Goal: Transaction & Acquisition: Download file/media

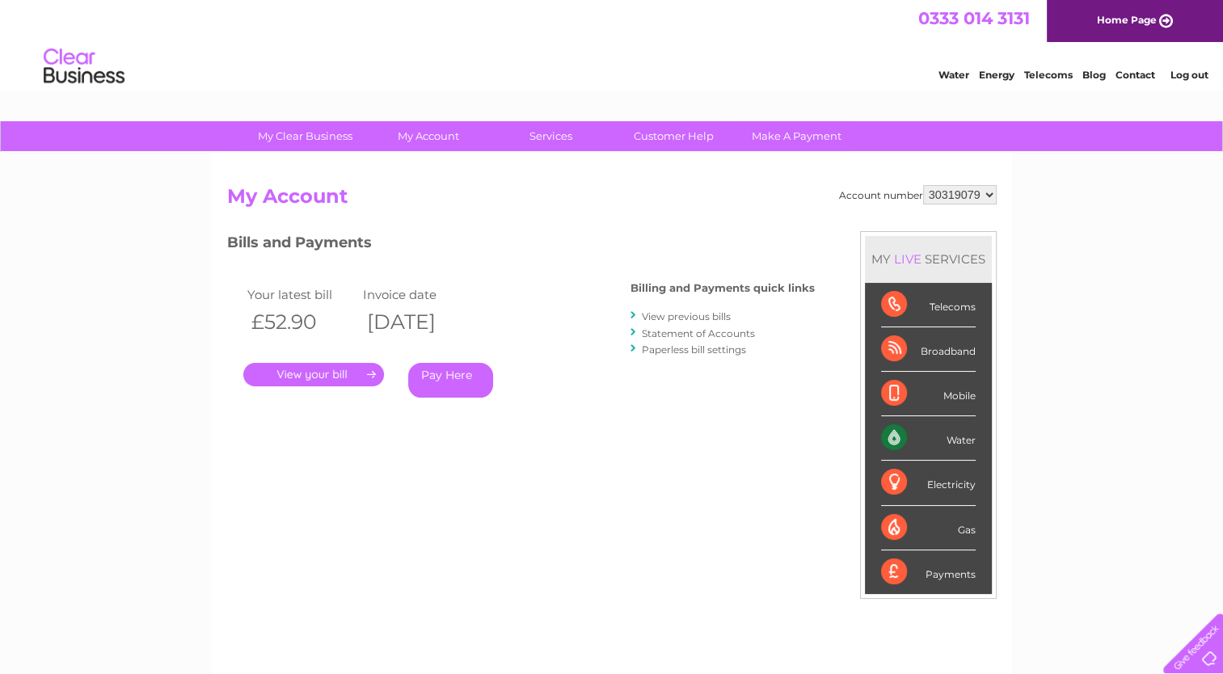
click at [288, 374] on link "." at bounding box center [313, 374] width 141 height 23
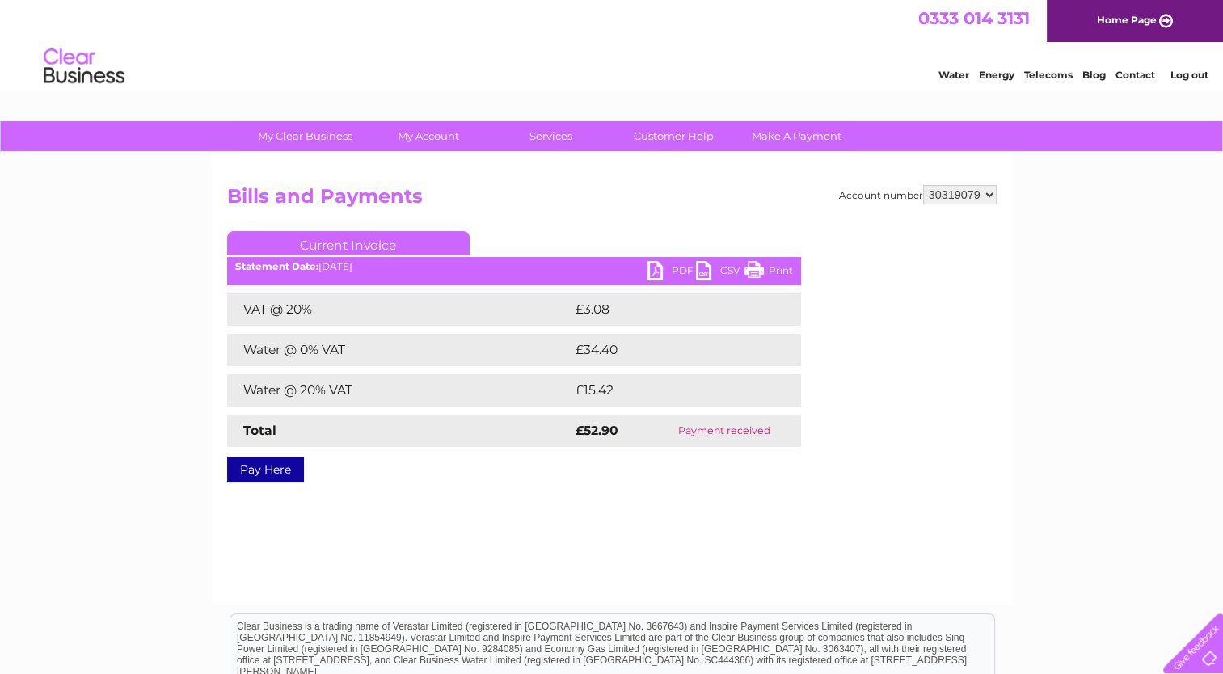
click at [676, 271] on link "PDF" at bounding box center [671, 272] width 48 height 23
click at [671, 269] on link "PDF" at bounding box center [671, 272] width 48 height 23
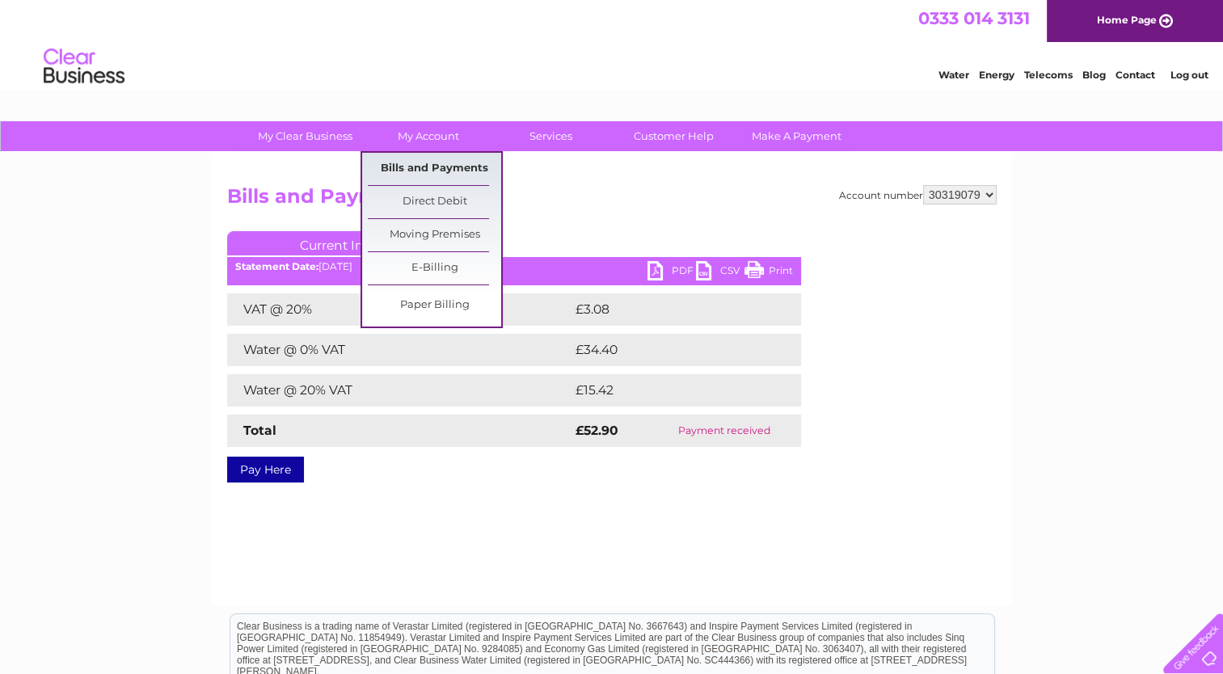
click at [443, 159] on link "Bills and Payments" at bounding box center [434, 169] width 133 height 32
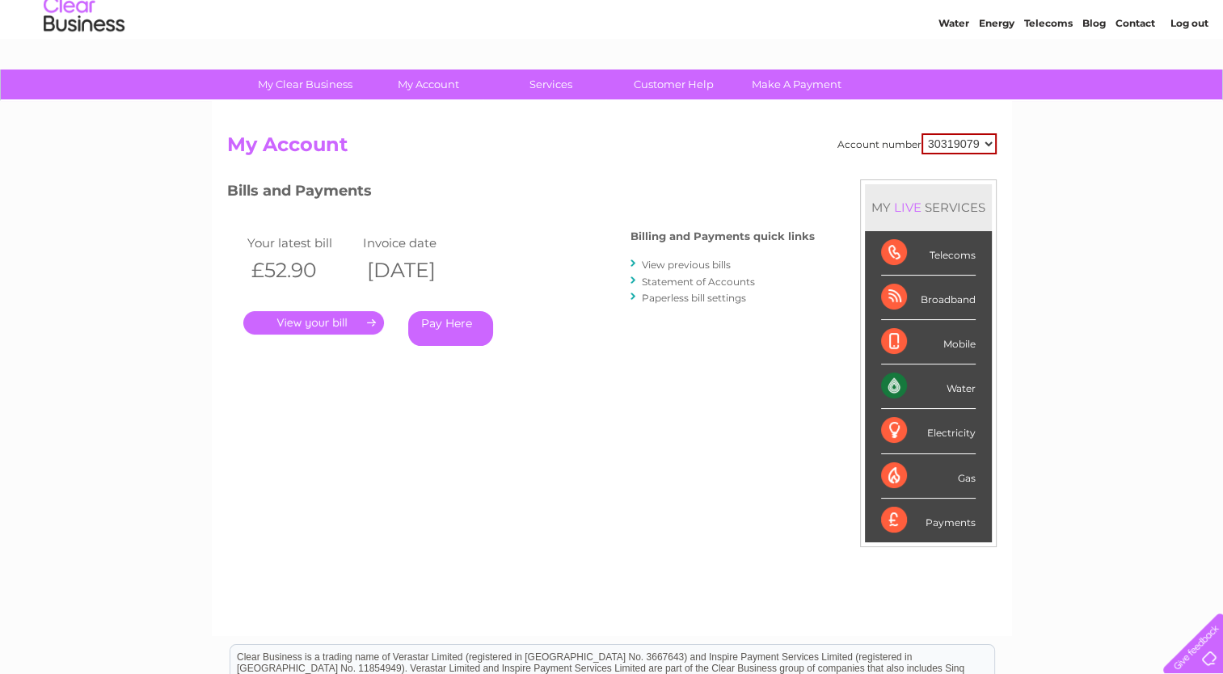
scroll to position [81, 0]
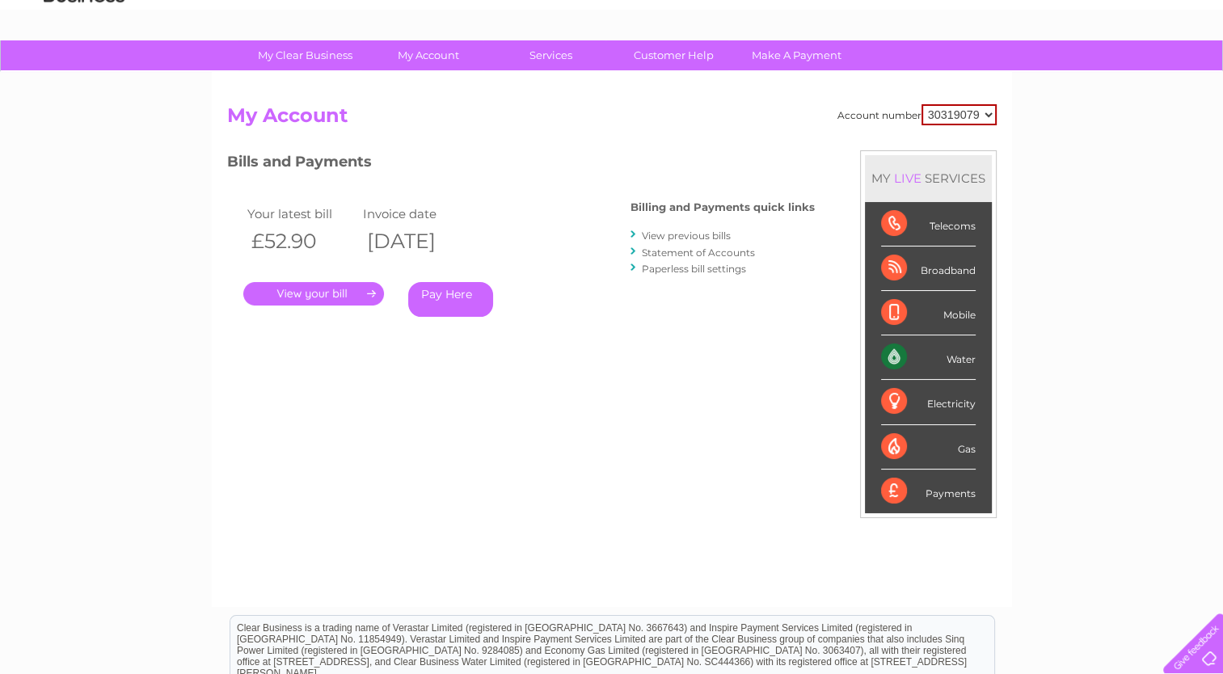
click at [663, 231] on link "View previous bills" at bounding box center [686, 235] width 89 height 12
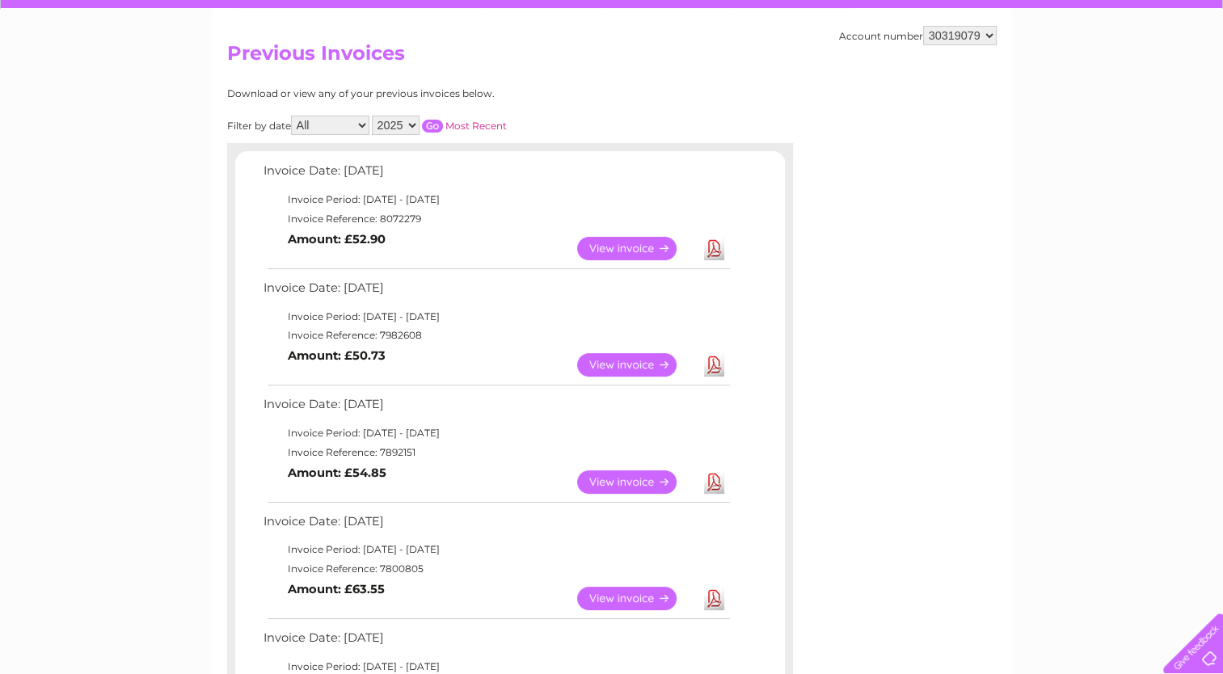
scroll to position [162, 0]
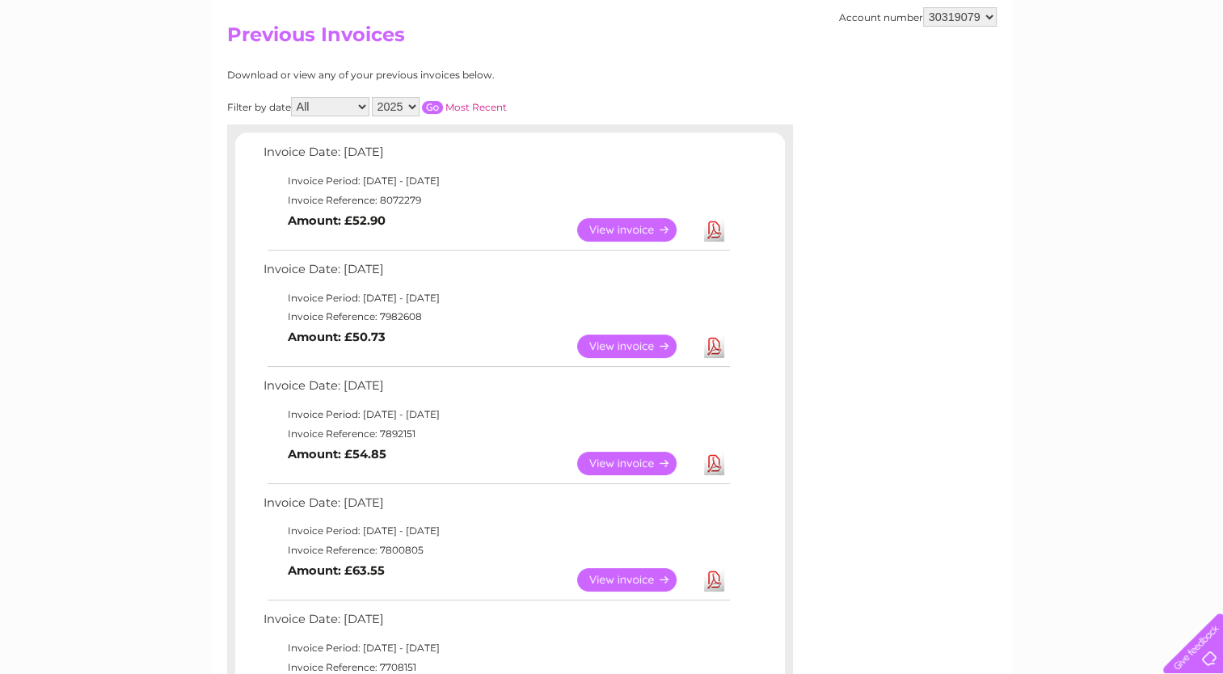
click at [715, 347] on link "Download" at bounding box center [714, 346] width 20 height 23
click at [711, 461] on link "Download" at bounding box center [714, 463] width 20 height 23
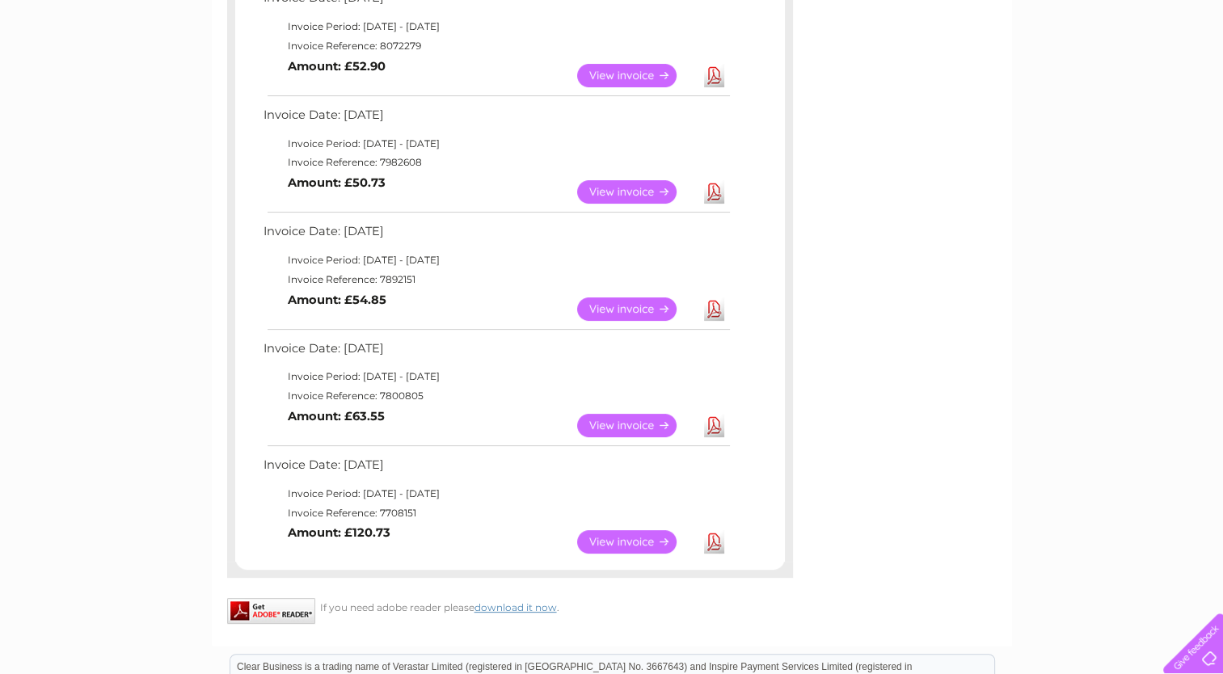
scroll to position [323, 0]
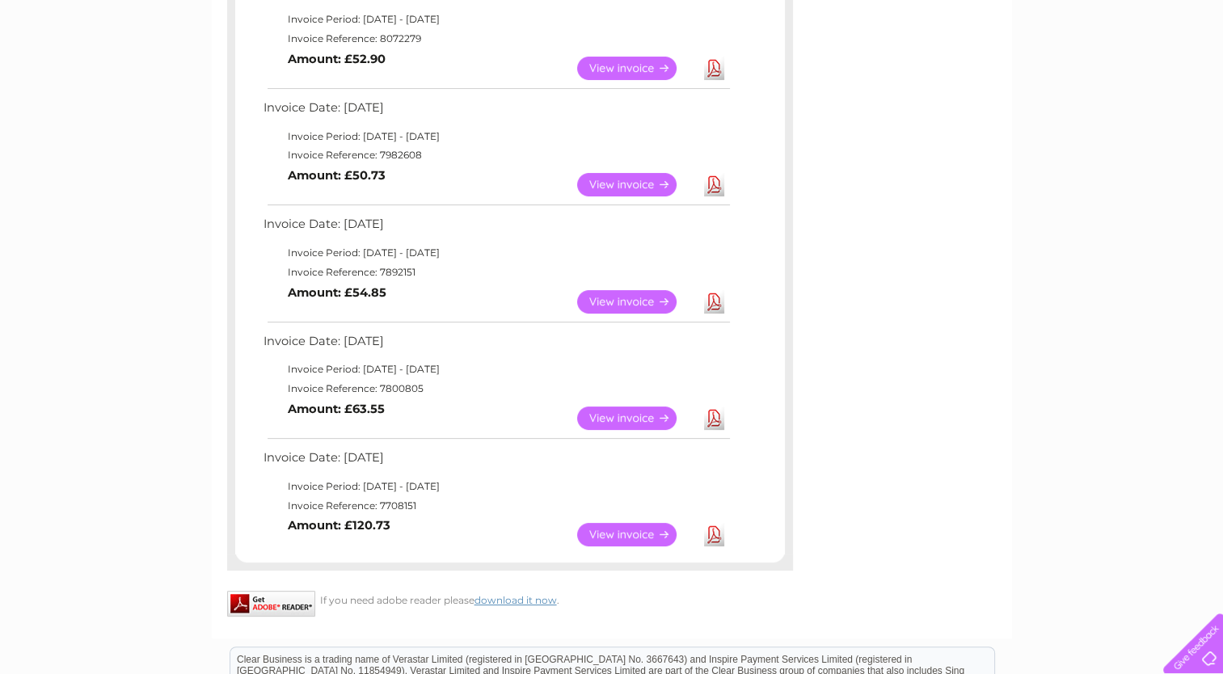
click at [719, 418] on link "Download" at bounding box center [714, 417] width 20 height 23
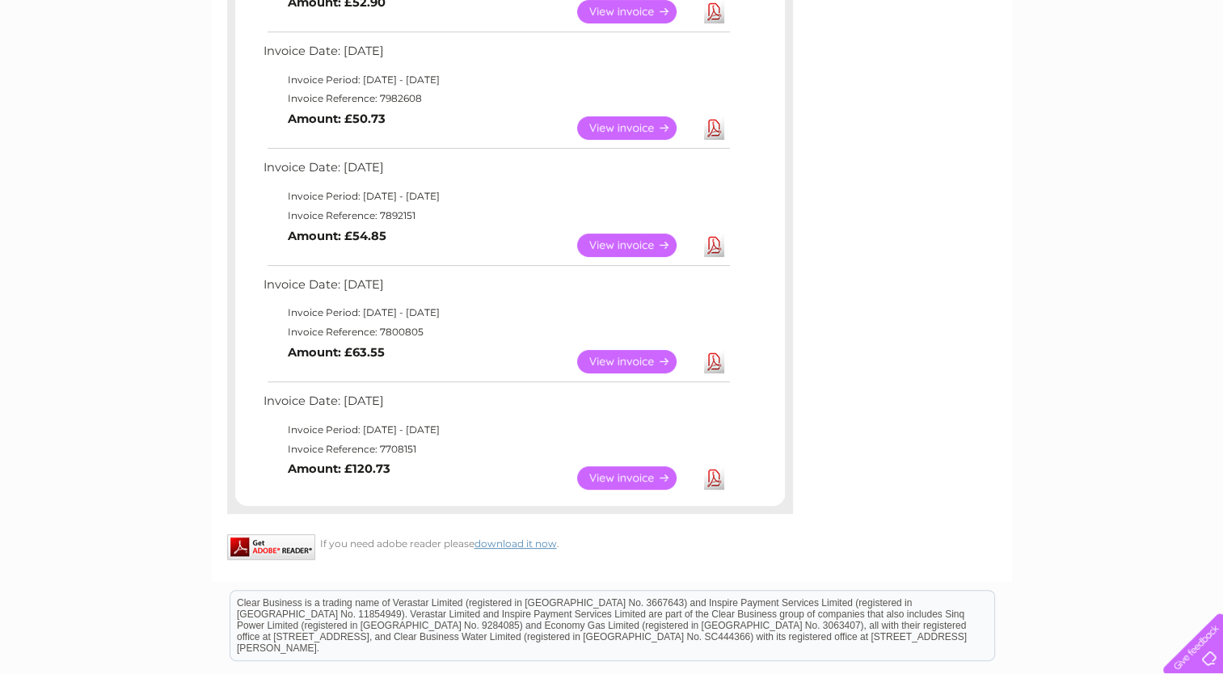
scroll to position [404, 0]
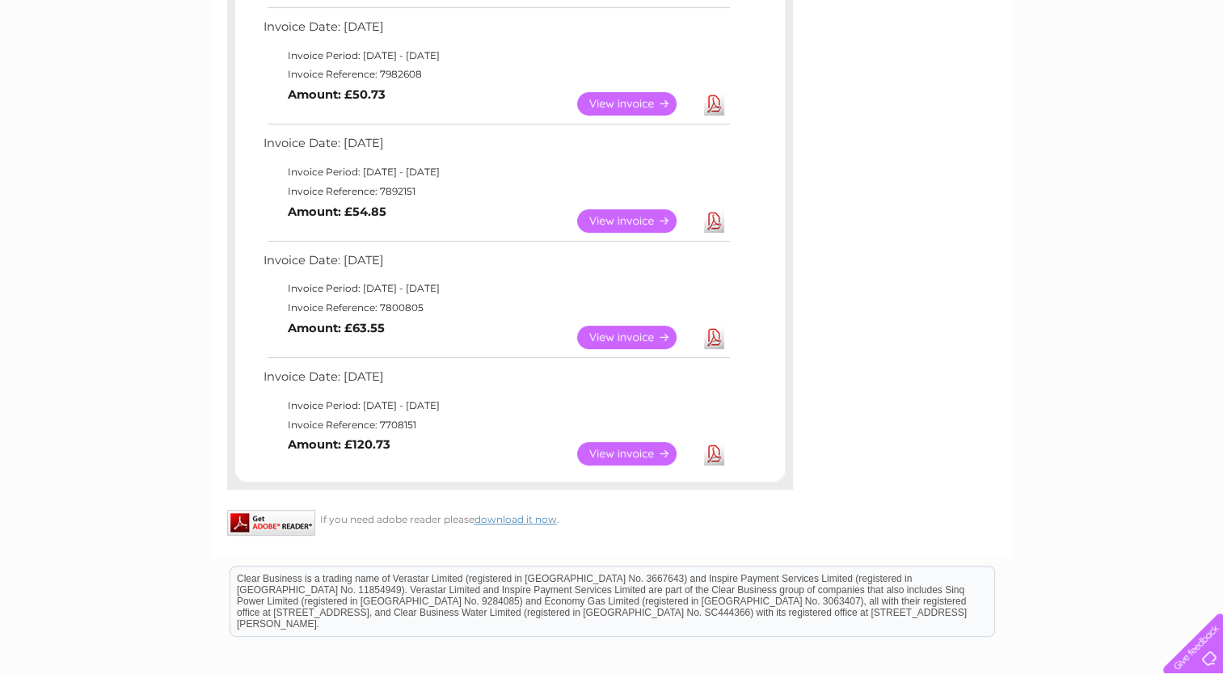
click at [711, 459] on link "Download" at bounding box center [714, 453] width 20 height 23
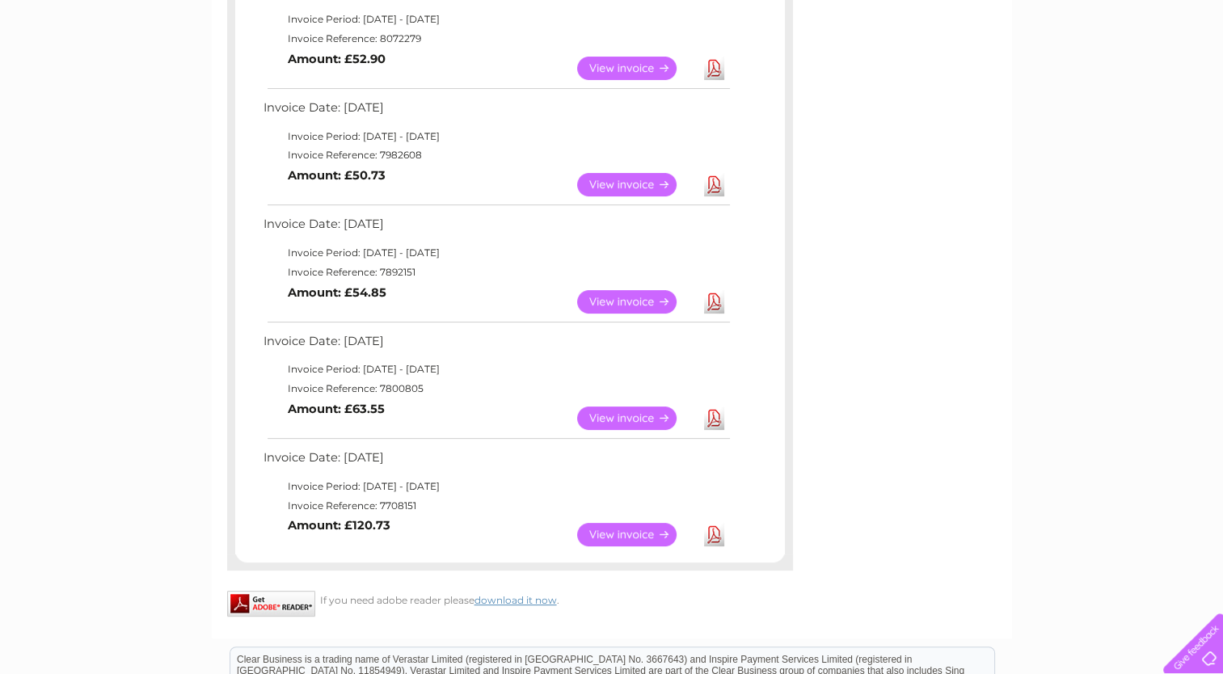
scroll to position [0, 0]
